Goal: Information Seeking & Learning: Learn about a topic

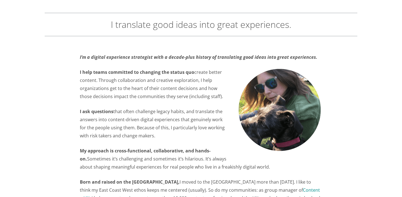
scroll to position [24, 0]
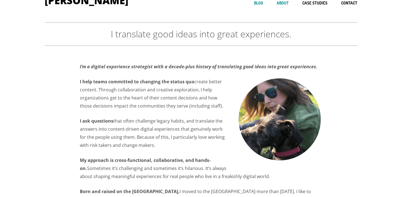
click at [262, 3] on link "Blog" at bounding box center [258, 3] width 9 height 5
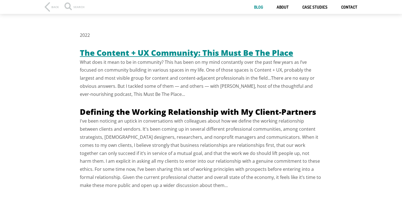
click at [197, 53] on link "The Content + UX Community: This Must Be The Place" at bounding box center [186, 45] width 213 height 26
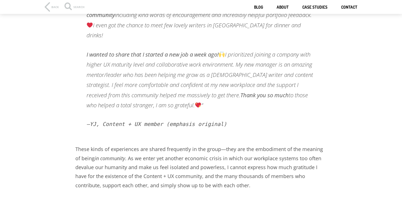
scroll to position [123, 0]
